Goal: Find specific page/section: Find specific page/section

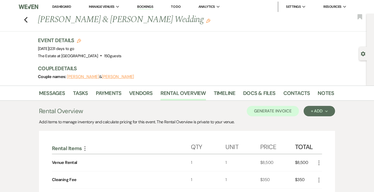
click at [25, 20] on icon "Previous" at bounding box center [26, 20] width 4 height 6
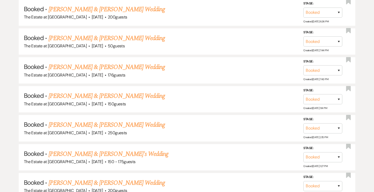
scroll to position [640, 0]
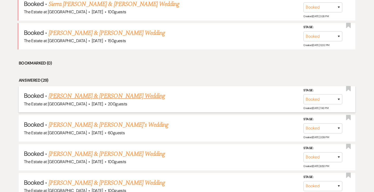
click at [89, 100] on div "The Estate at [GEOGRAPHIC_DATA] · [DATE] · 200 guests" at bounding box center [187, 103] width 326 height 7
click at [89, 98] on link "[PERSON_NAME] & [PERSON_NAME] Wedding" at bounding box center [107, 95] width 116 height 9
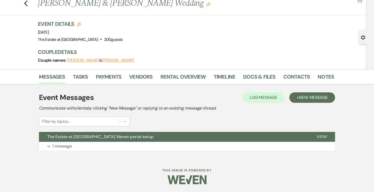
scroll to position [16, 0]
click at [258, 76] on link "Docs & Files" at bounding box center [259, 77] width 32 height 11
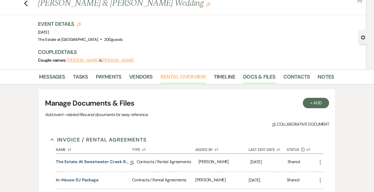
click at [176, 72] on link "Rental Overview" at bounding box center [182, 77] width 45 height 11
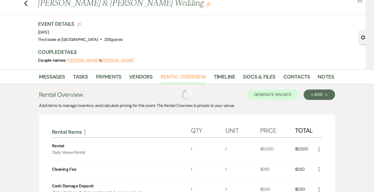
scroll to position [110, 0]
